Goal: Information Seeking & Learning: Understand process/instructions

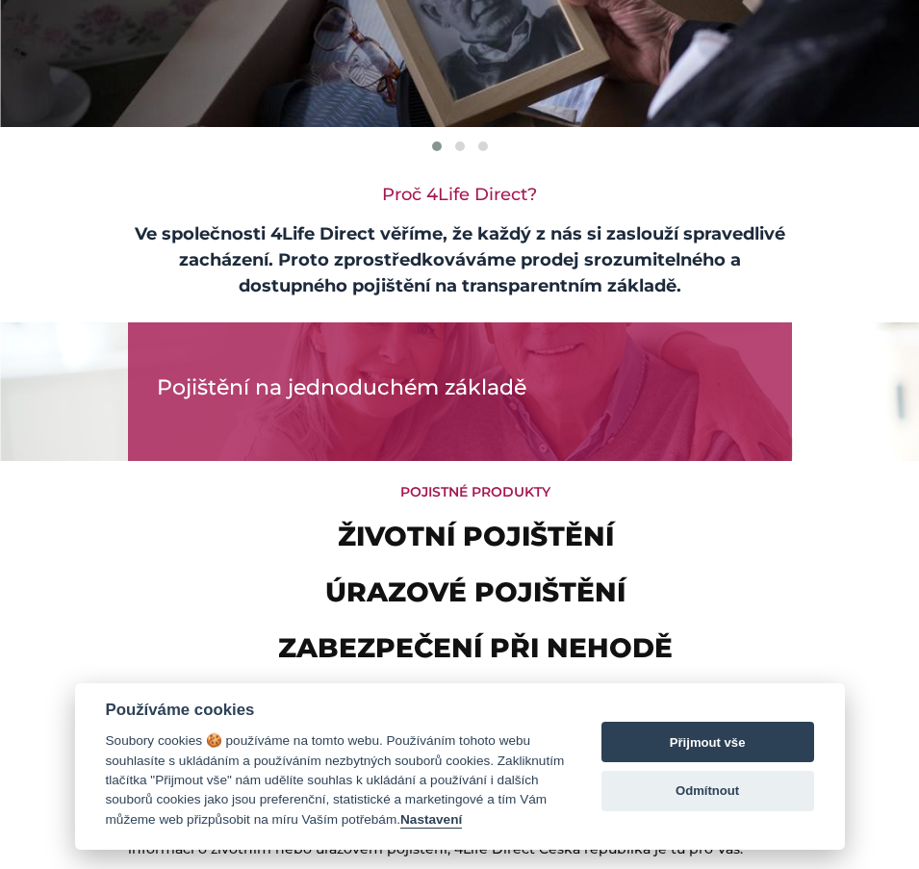
scroll to position [289, 0]
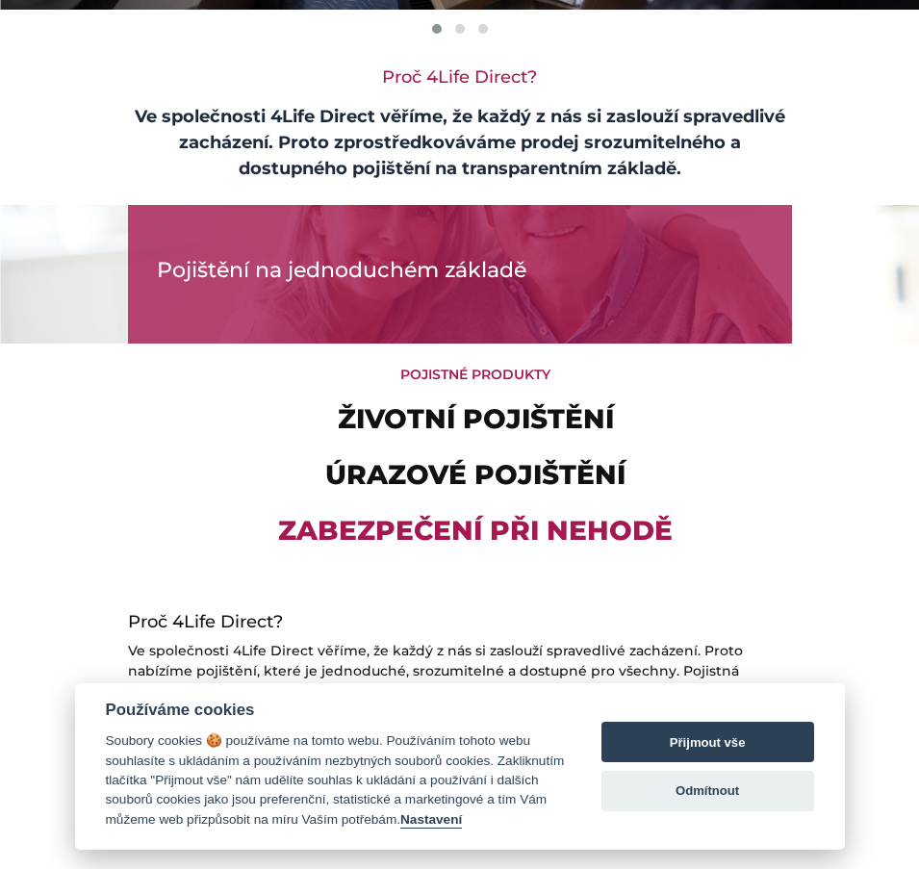
click at [500, 520] on link "Zabezpečení při nehodě" at bounding box center [475, 530] width 394 height 33
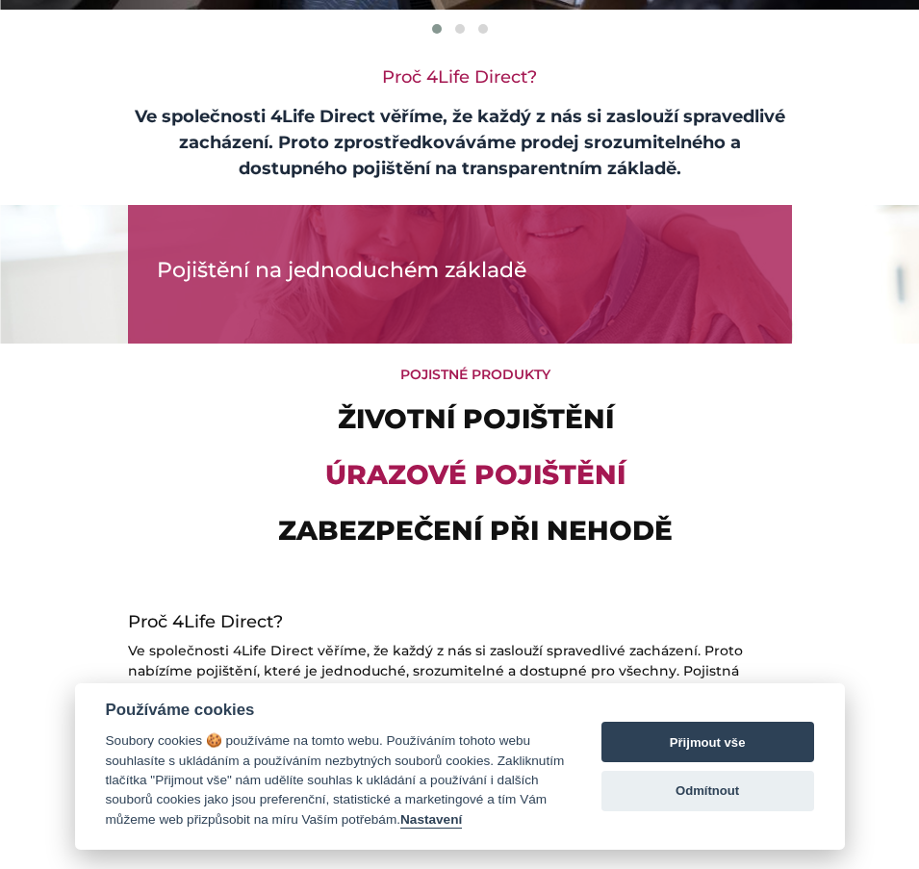
click at [442, 471] on link "Úrazové pojištění" at bounding box center [475, 474] width 300 height 33
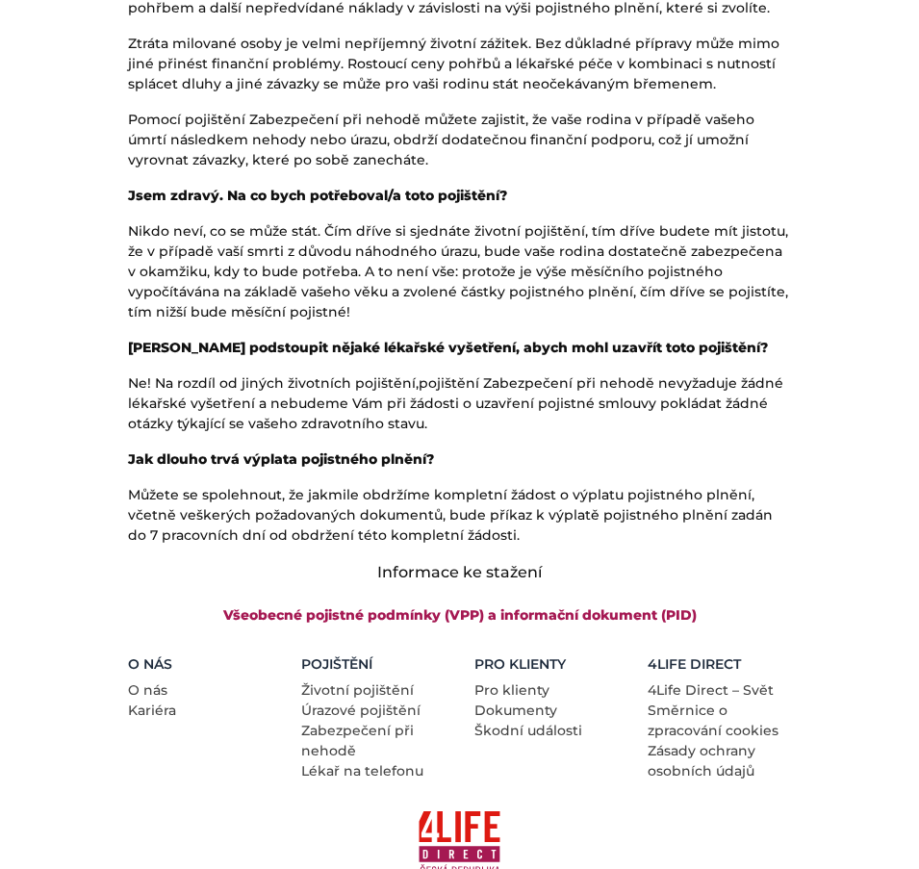
scroll to position [1704, 0]
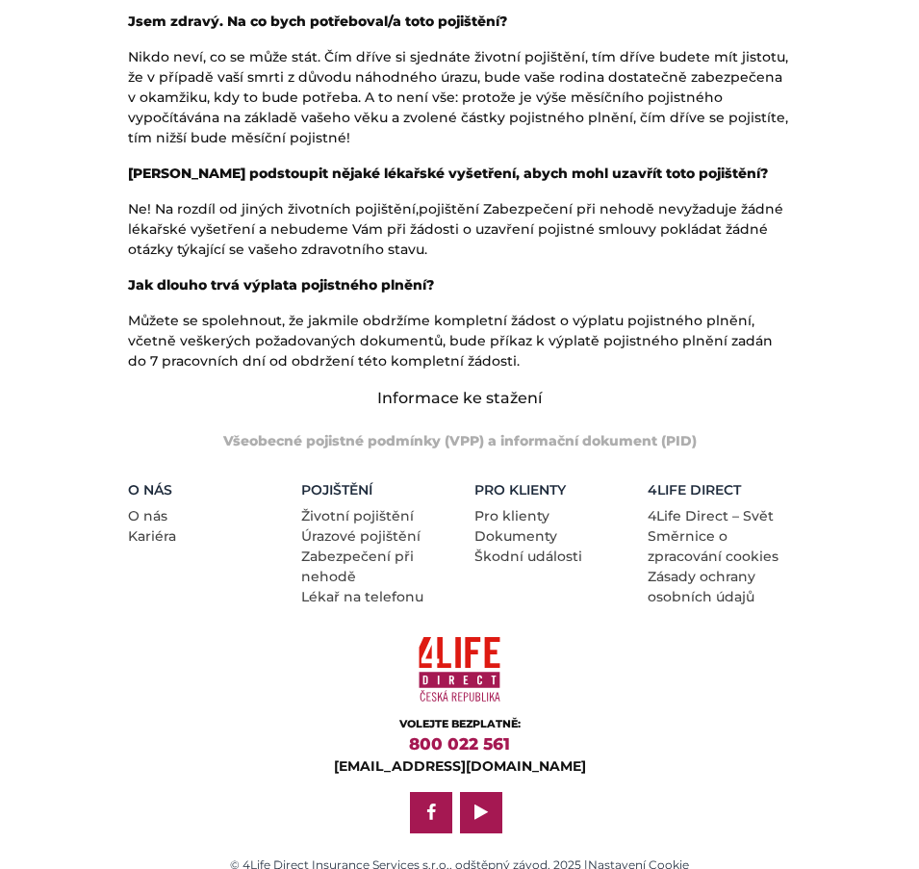
click at [390, 432] on link "Všeobecné pojistné podmínky (VPP) a informační dokument (PID)" at bounding box center [459, 440] width 473 height 17
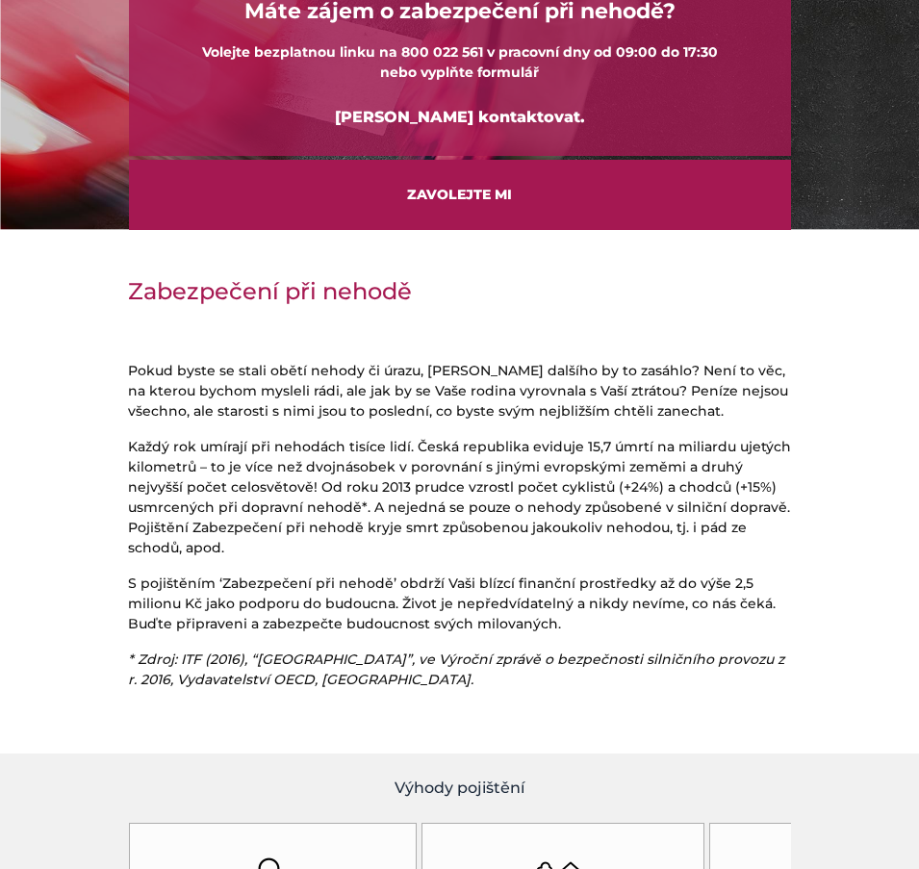
scroll to position [0, 0]
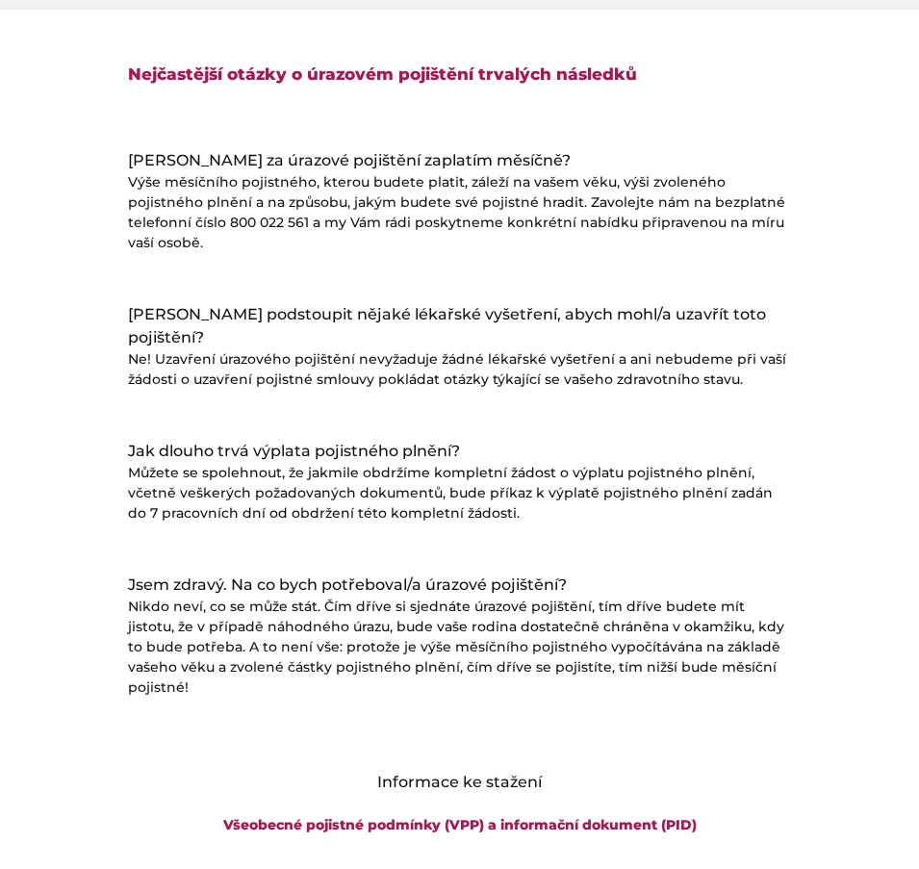
scroll to position [2309, 0]
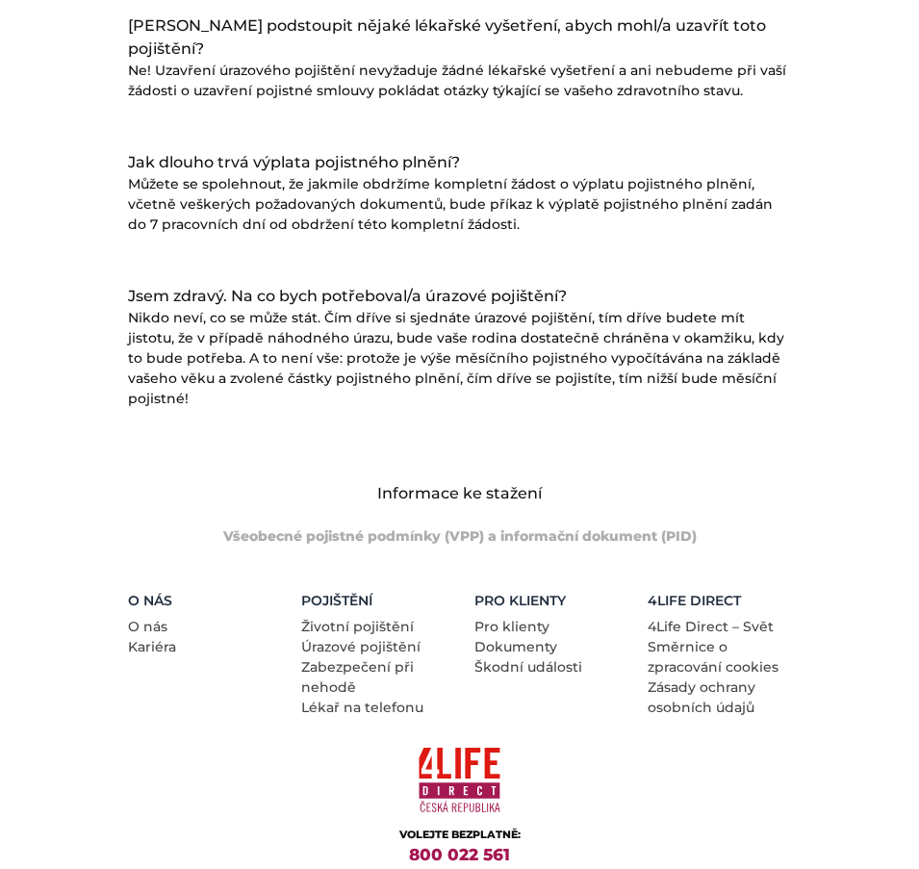
click at [438, 527] on link "Všeobecné pojistné podmínky (VPP) a informační dokument (PID)" at bounding box center [459, 535] width 473 height 17
